Goal: Check status: Check status

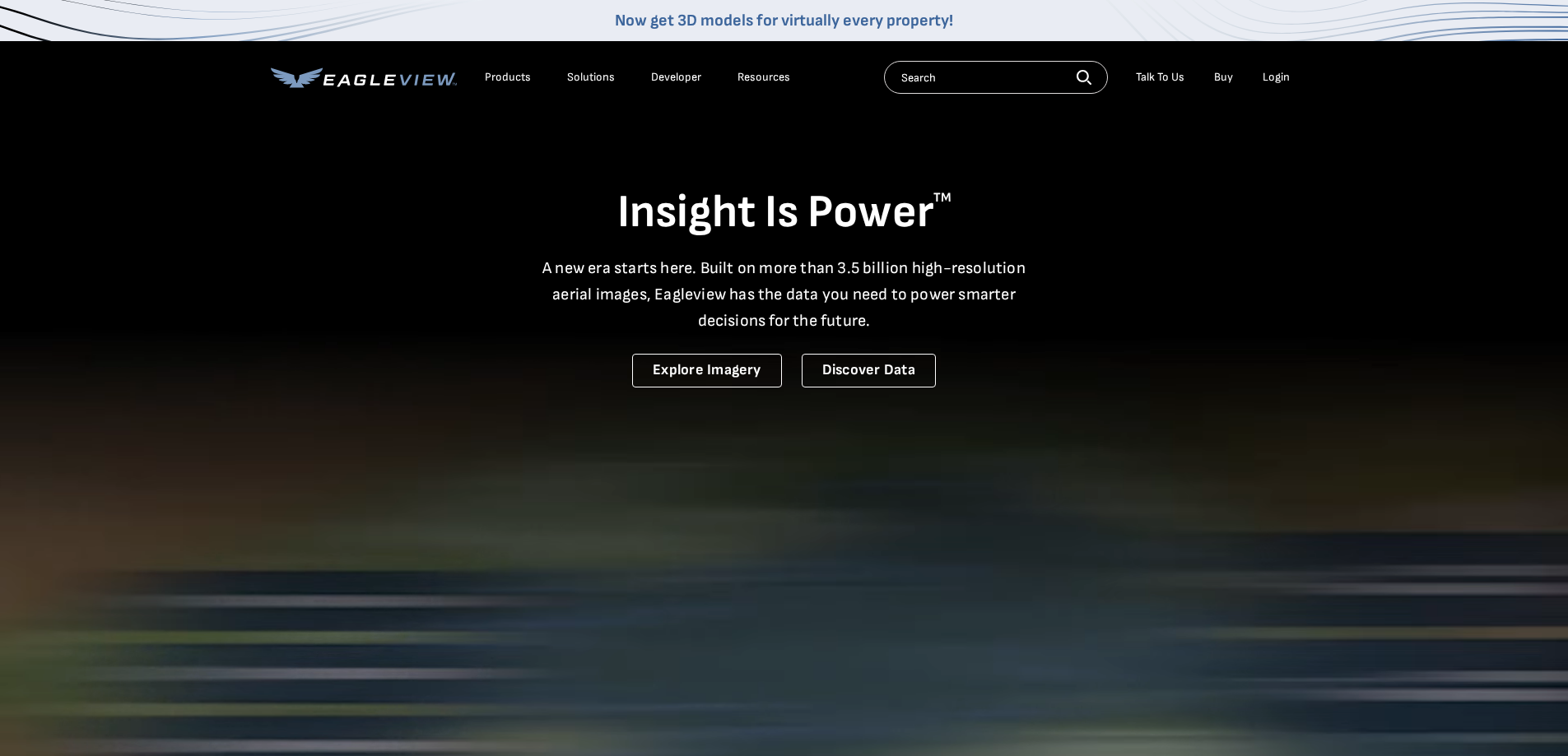
click at [1279, 79] on div "Login" at bounding box center [1276, 76] width 27 height 15
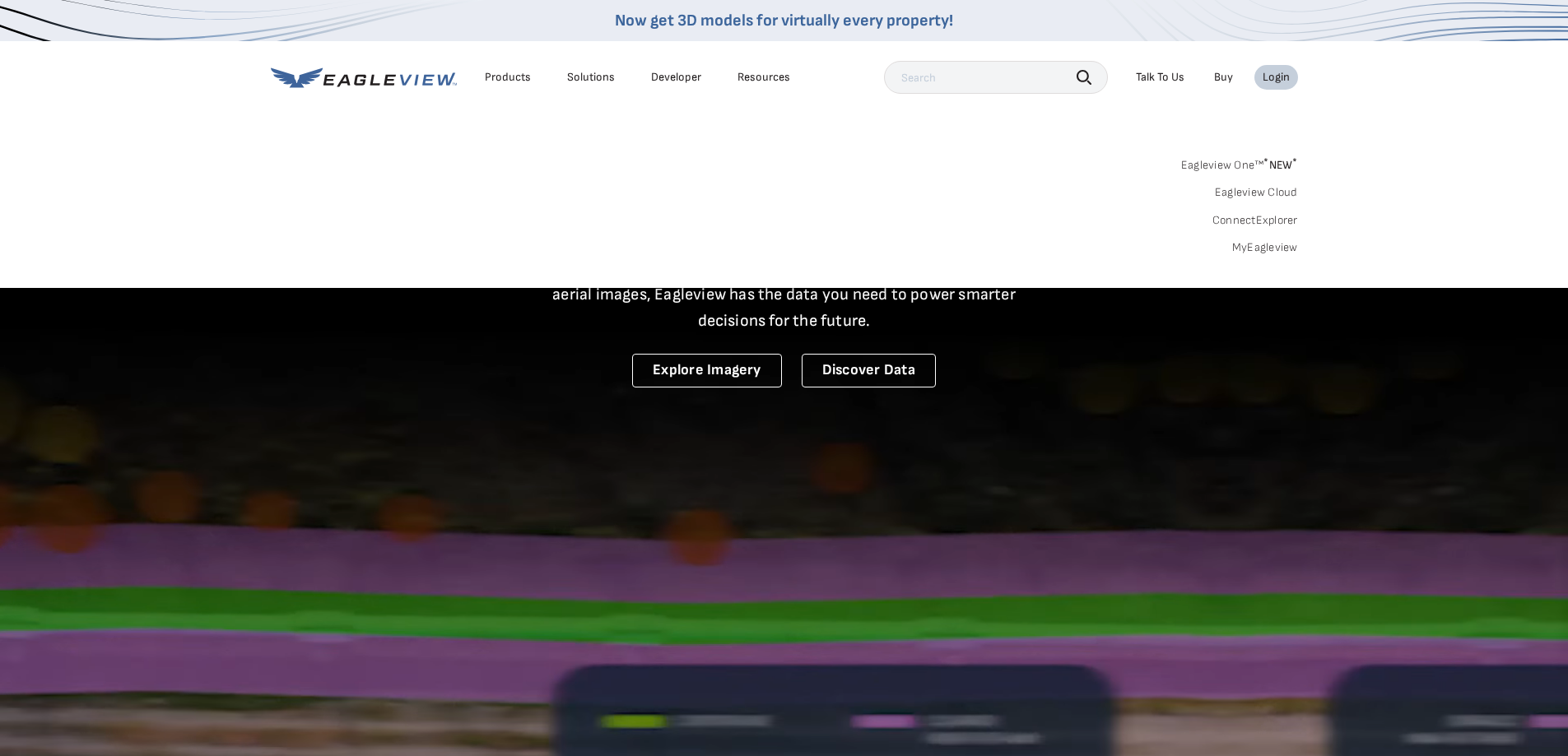
click at [1265, 249] on link "MyEagleview" at bounding box center [1266, 247] width 66 height 15
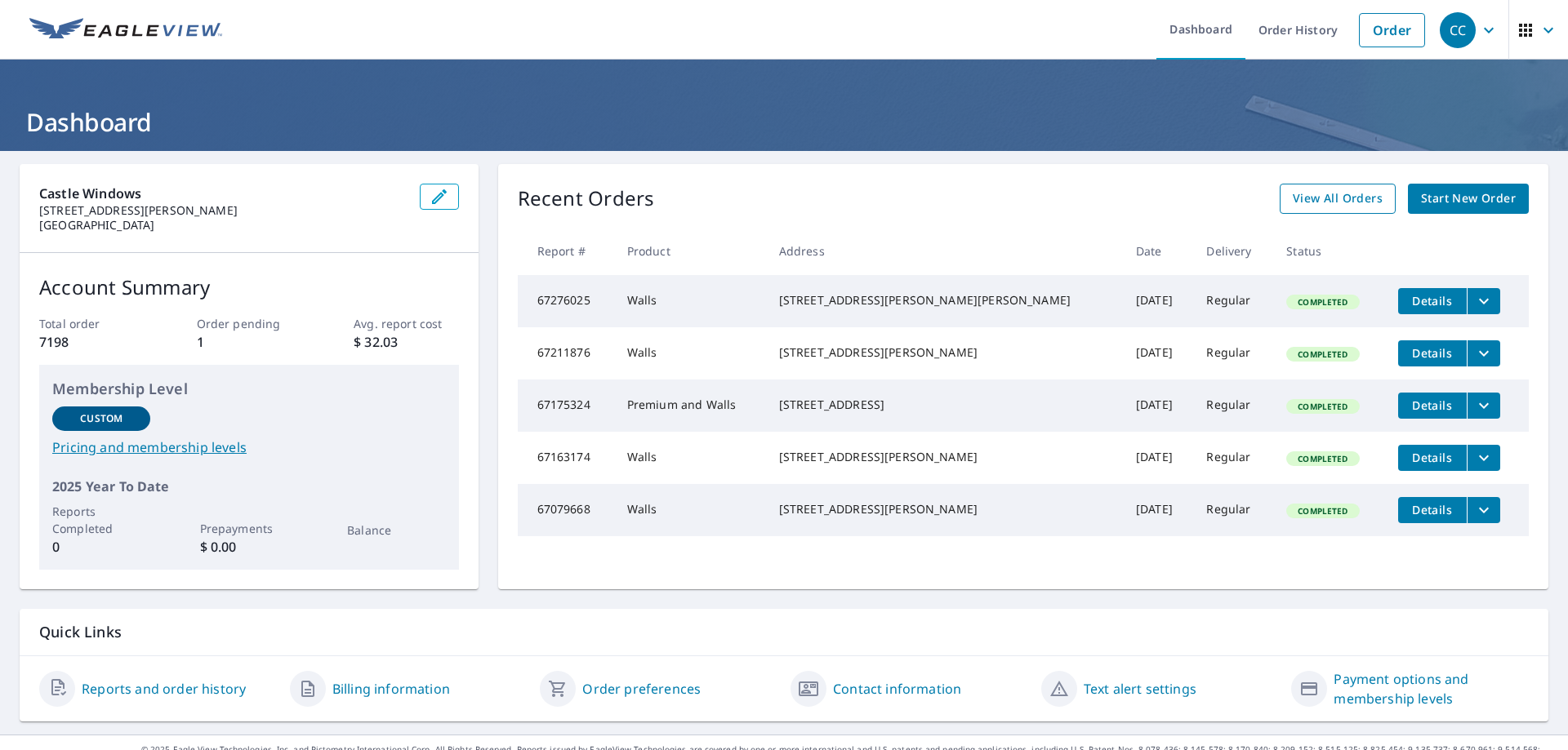
click at [1338, 201] on span "View All Orders" at bounding box center [1338, 198] width 90 height 20
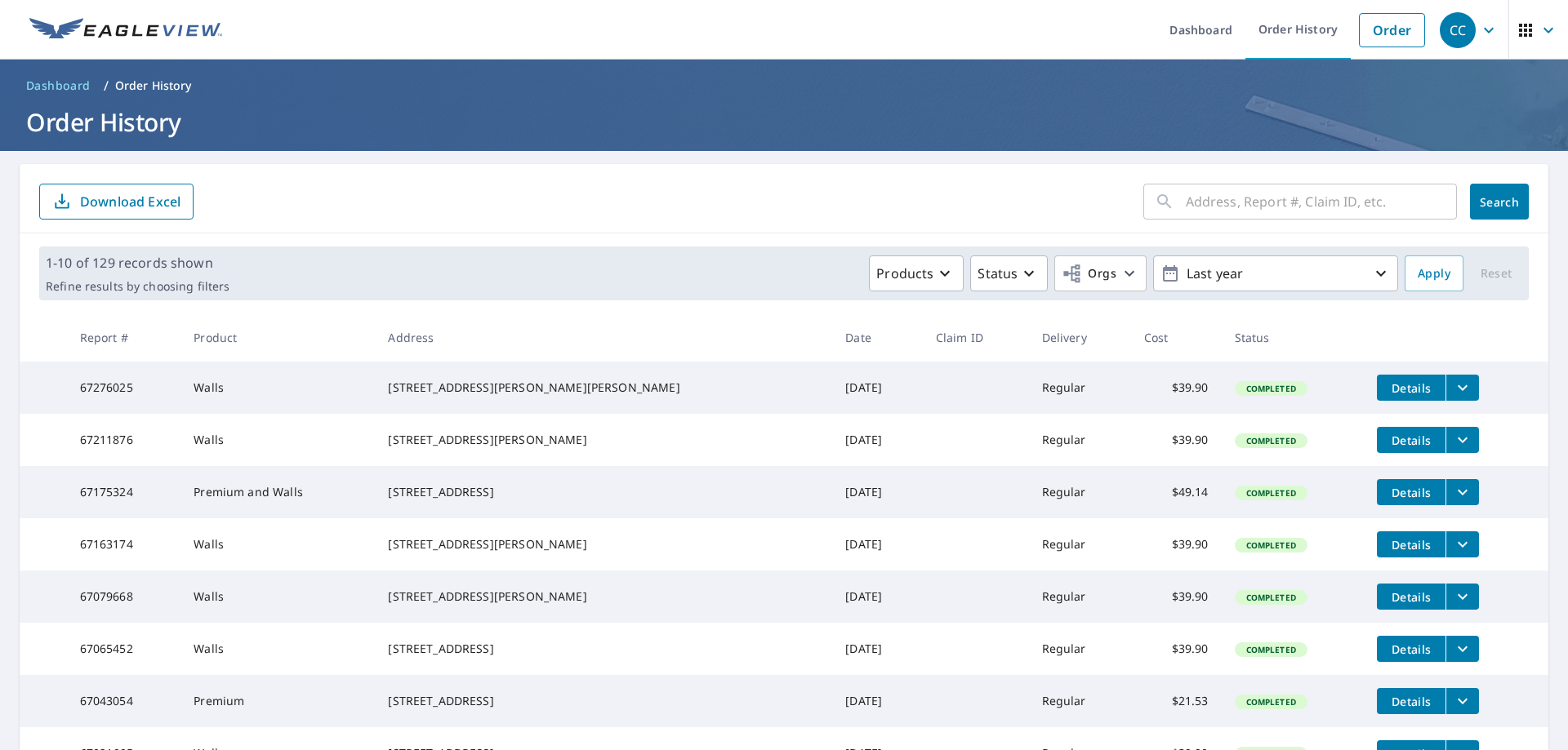
click at [1206, 206] on input "text" at bounding box center [1321, 202] width 271 height 46
type input "6 acorn court"
click button "Search" at bounding box center [1499, 201] width 59 height 36
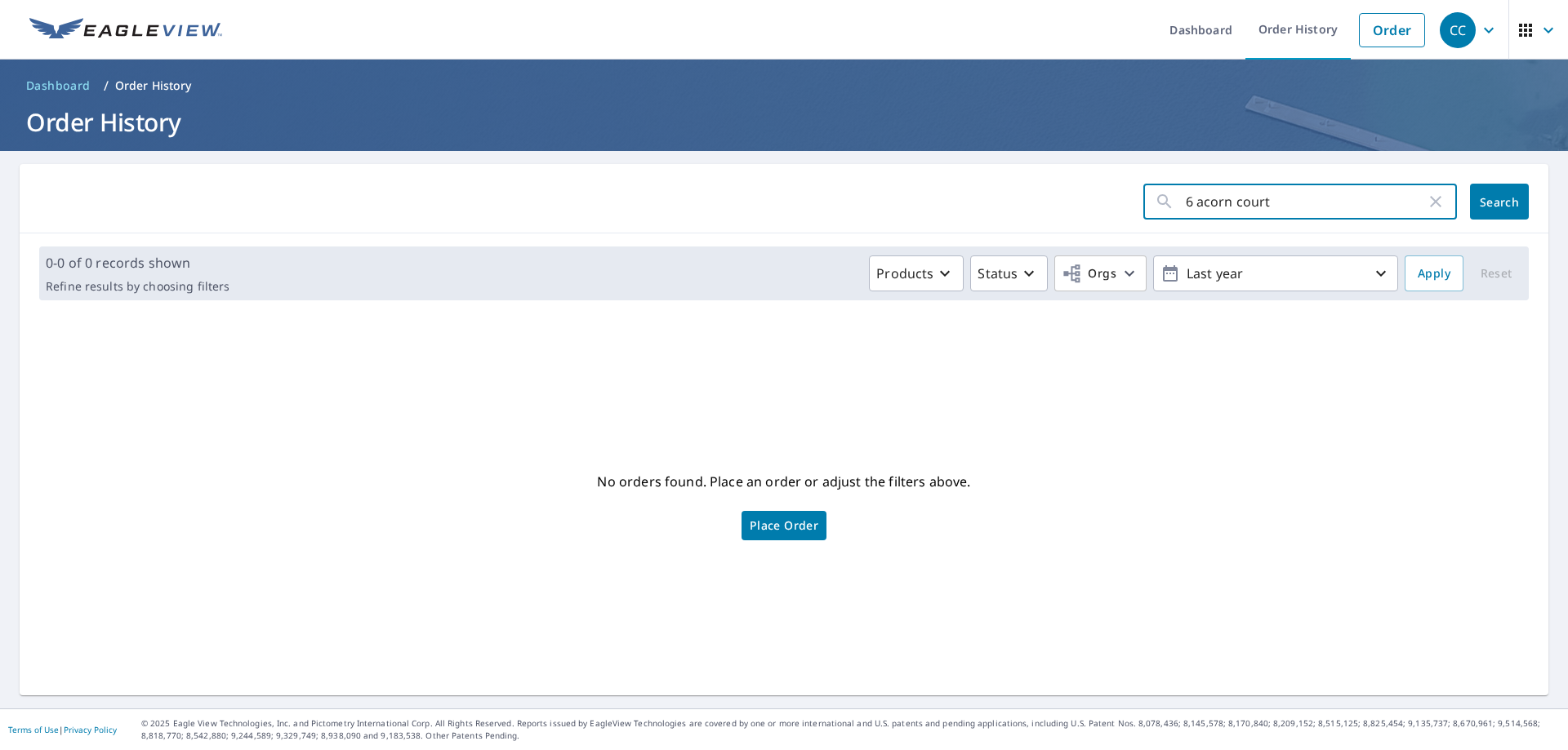
drag, startPoint x: 1260, startPoint y: 201, endPoint x: 1125, endPoint y: 223, distance: 136.8
click at [1125, 223] on div "6 acorn court ​ Search" at bounding box center [783, 199] width 1529 height 69
click at [1430, 201] on icon "button" at bounding box center [1435, 202] width 12 height 12
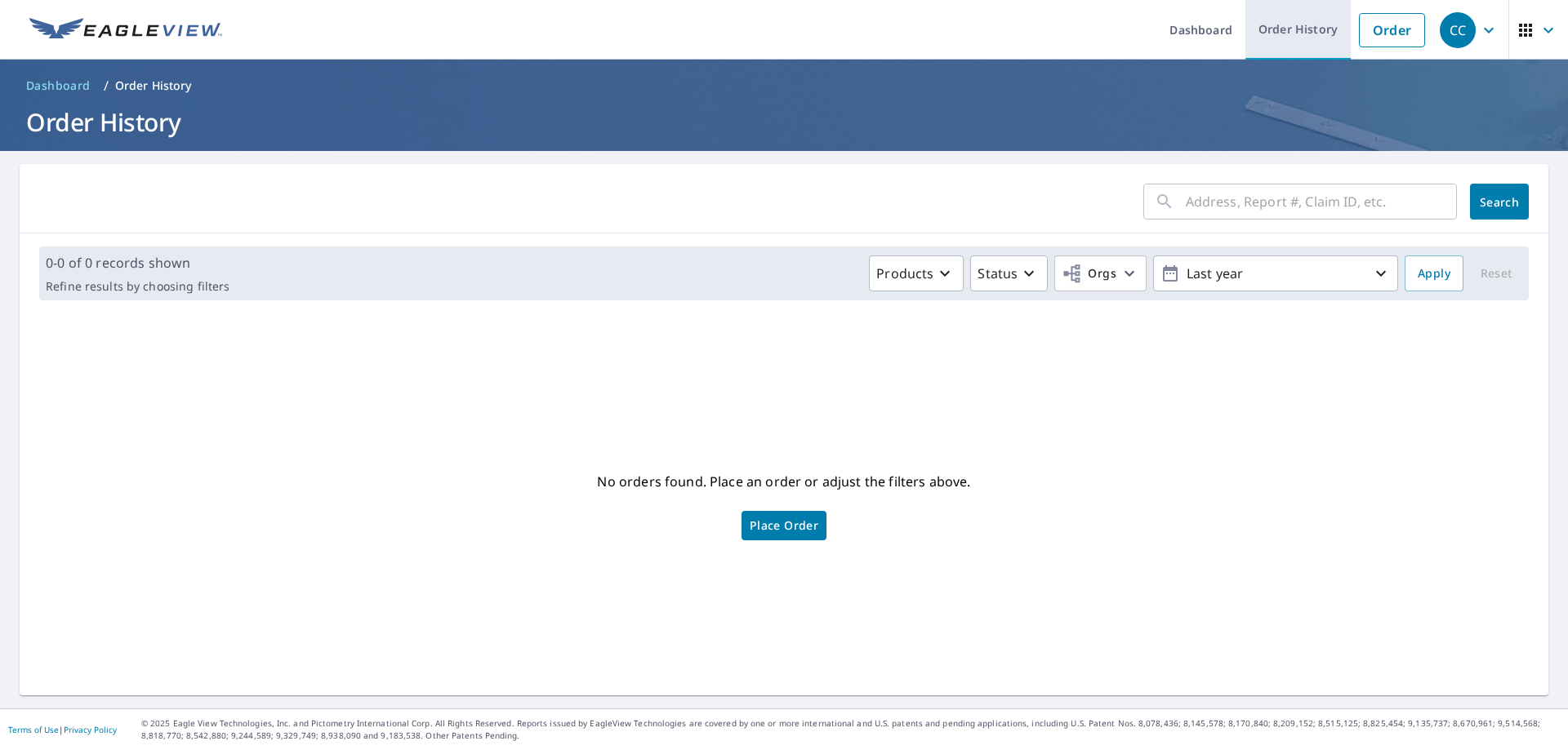
click at [1311, 30] on link "Order History" at bounding box center [1298, 30] width 106 height 60
click at [1483, 205] on span "Search" at bounding box center [1500, 202] width 33 height 15
